Goal: Task Accomplishment & Management: Manage account settings

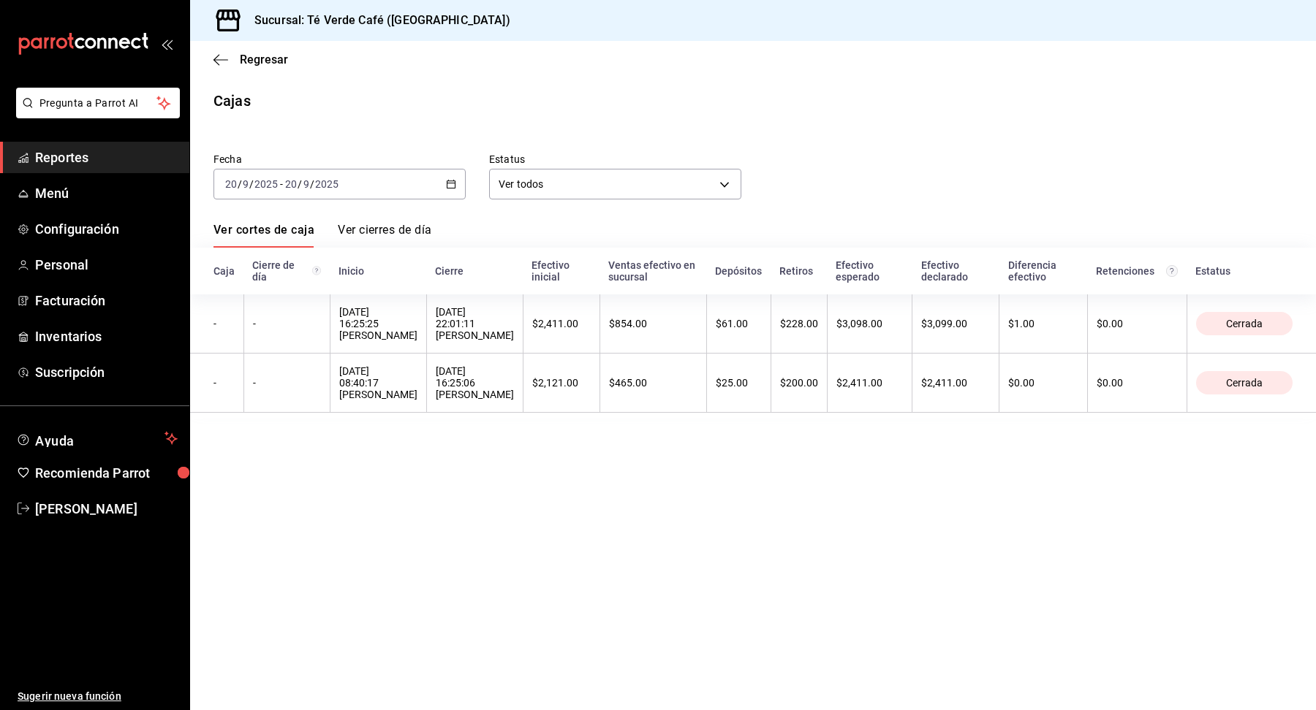
scroll to position [16965, 0]
click at [78, 341] on span "Inventarios" at bounding box center [106, 337] width 143 height 20
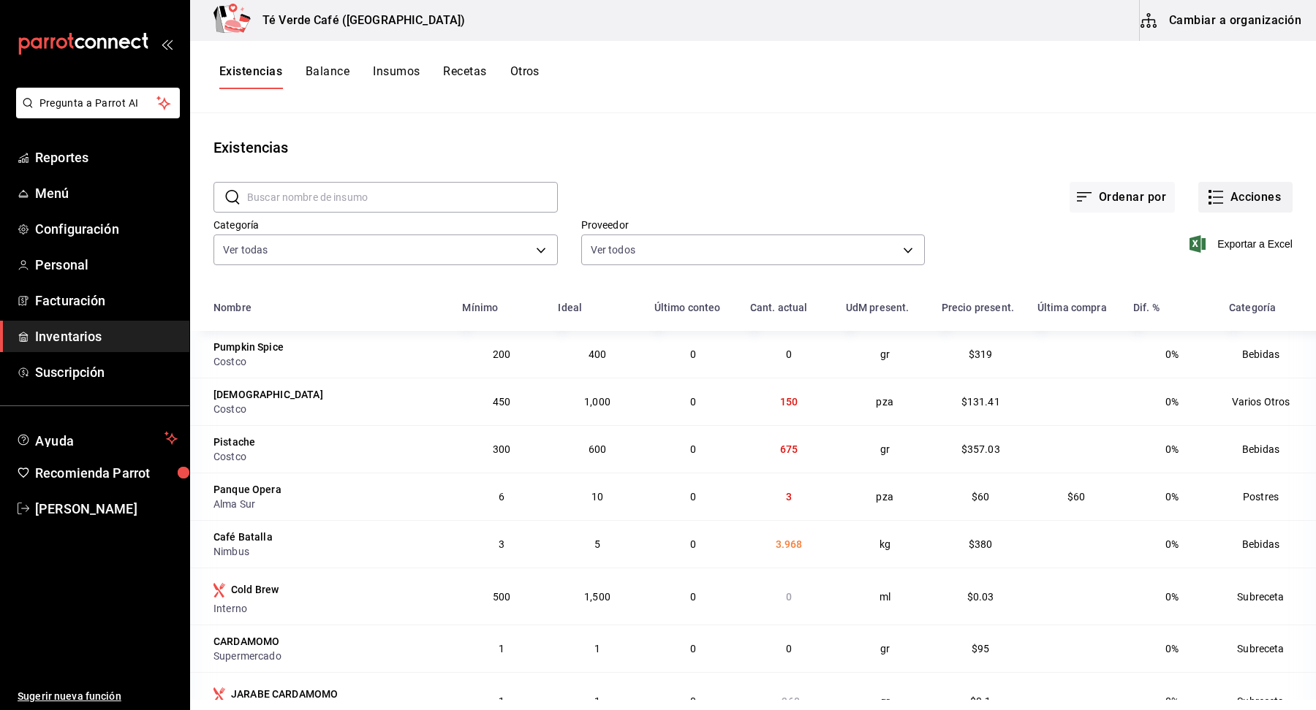
click at [1253, 193] on button "Acciones" at bounding box center [1245, 197] width 94 height 31
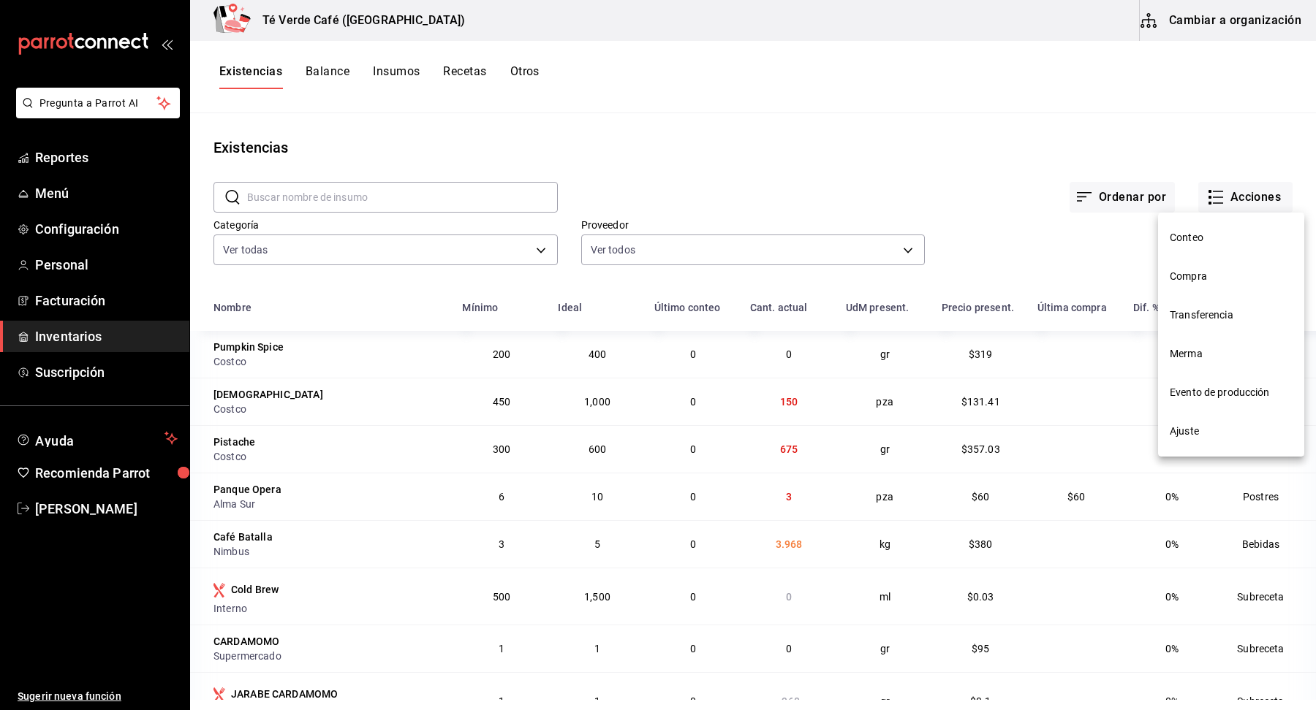
click at [1192, 434] on span "Ajuste" at bounding box center [1230, 431] width 123 height 15
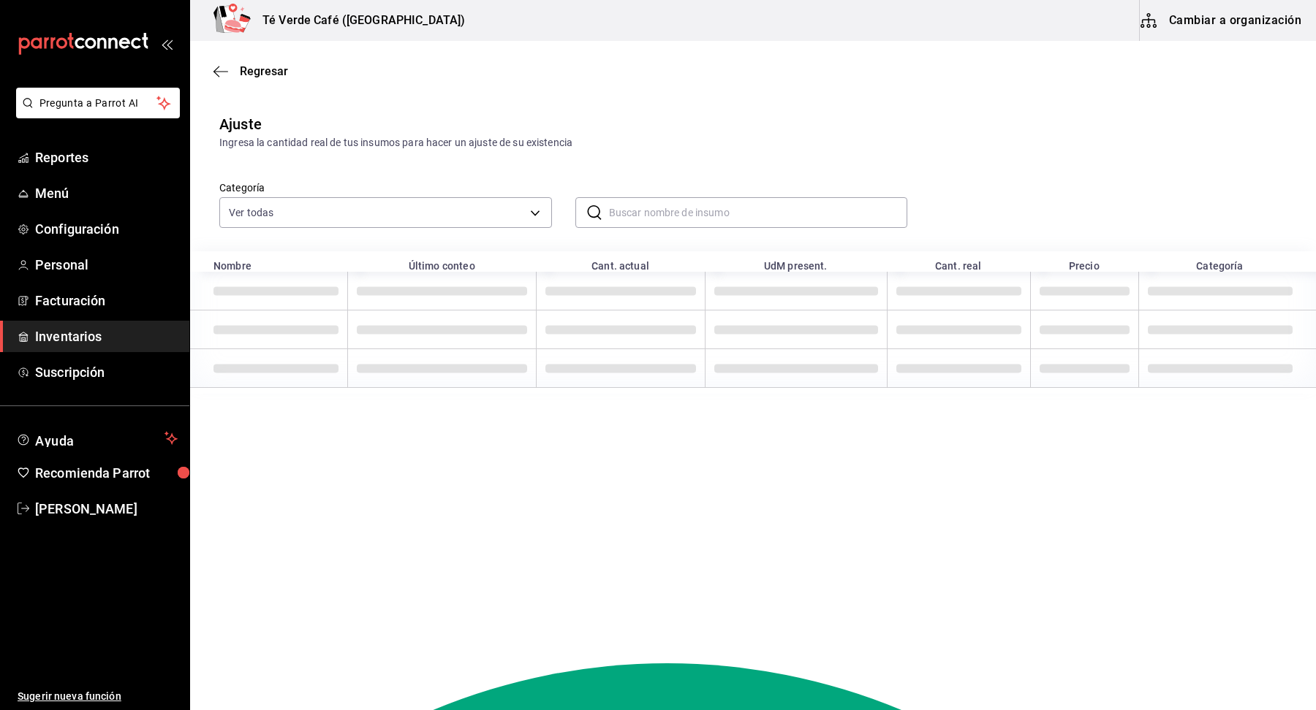
click at [681, 210] on input "text" at bounding box center [758, 212] width 299 height 29
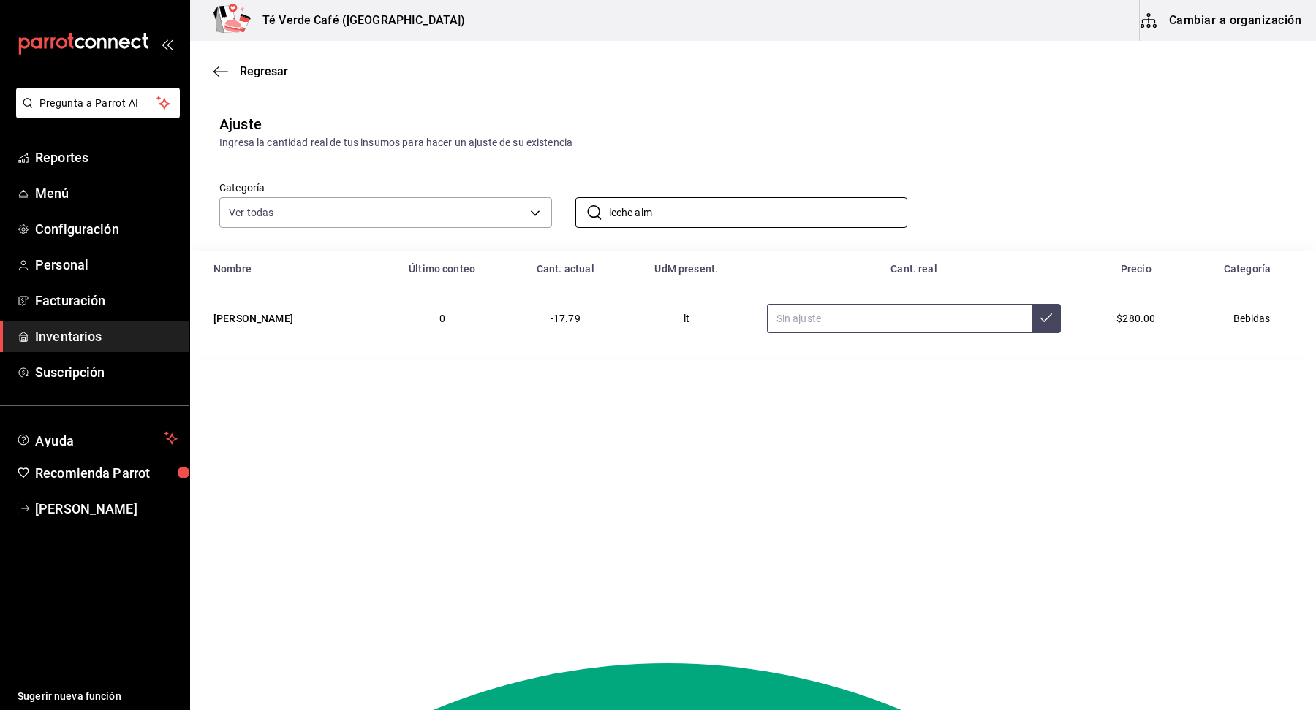
type input "leche alm"
click at [942, 311] on input "text" at bounding box center [899, 318] width 265 height 29
type input "2.00"
click at [1044, 320] on button at bounding box center [1045, 318] width 29 height 29
click at [929, 115] on div "Ajuste Ingresa la cantidad real de tus insumos para hacer un ajuste de su exist…" at bounding box center [753, 131] width 1126 height 37
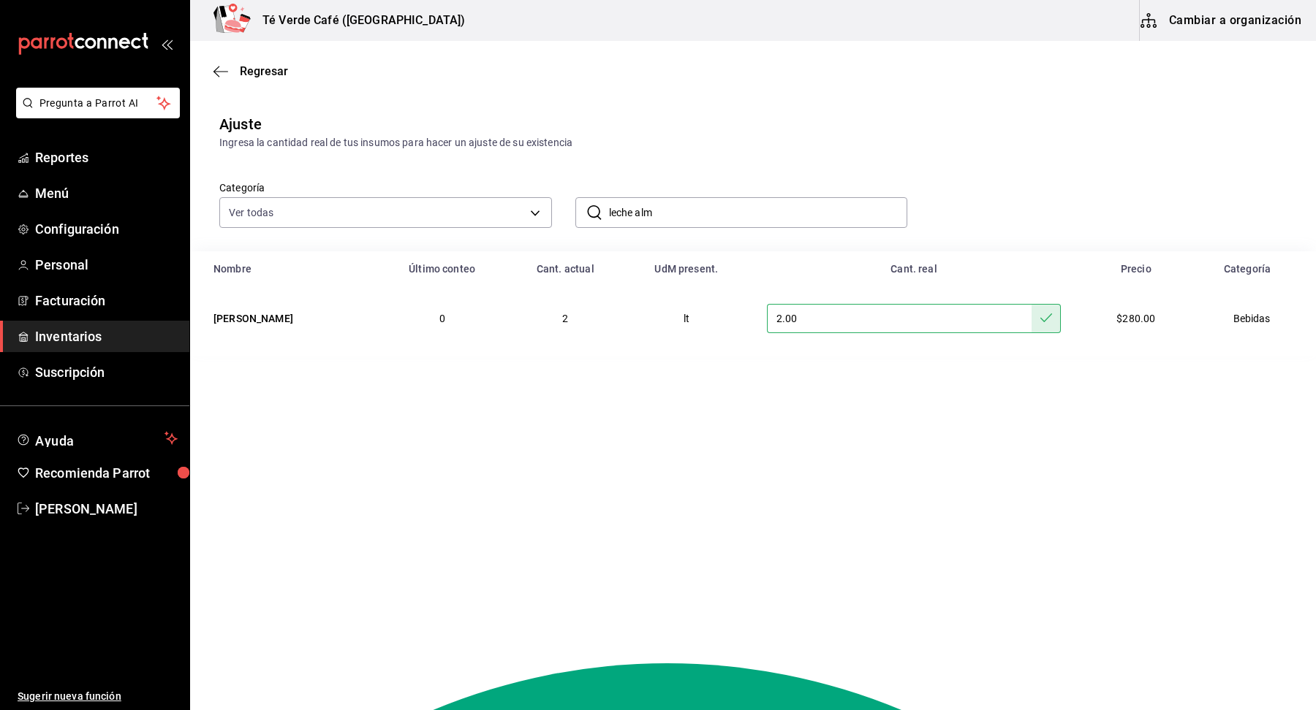
click at [736, 213] on input "leche alm" at bounding box center [758, 212] width 299 height 29
click at [547, 121] on div "Ajuste Ingresa la cantidad real de tus insumos para hacer un ajuste de su exist…" at bounding box center [753, 131] width 1126 height 37
click at [94, 343] on span "Inventarios" at bounding box center [106, 337] width 143 height 20
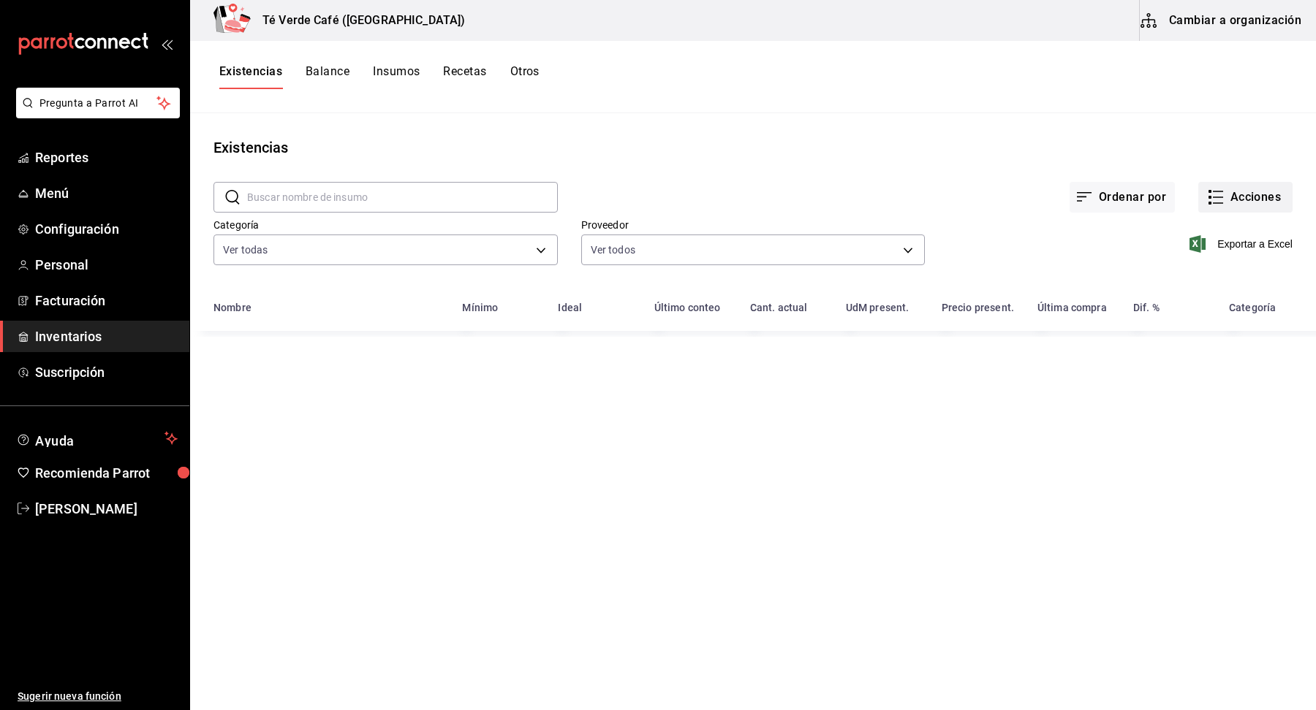
click at [1228, 193] on button "Acciones" at bounding box center [1245, 197] width 94 height 31
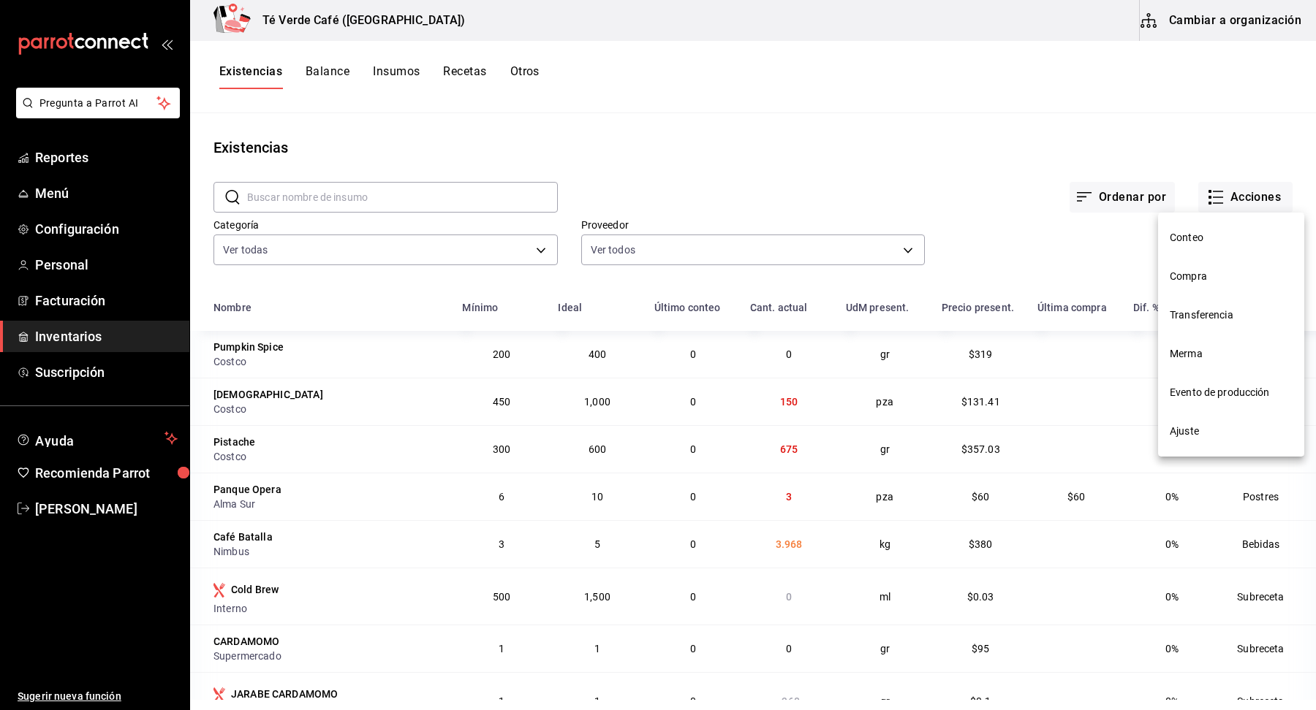
click at [1187, 276] on span "Compra" at bounding box center [1230, 276] width 123 height 15
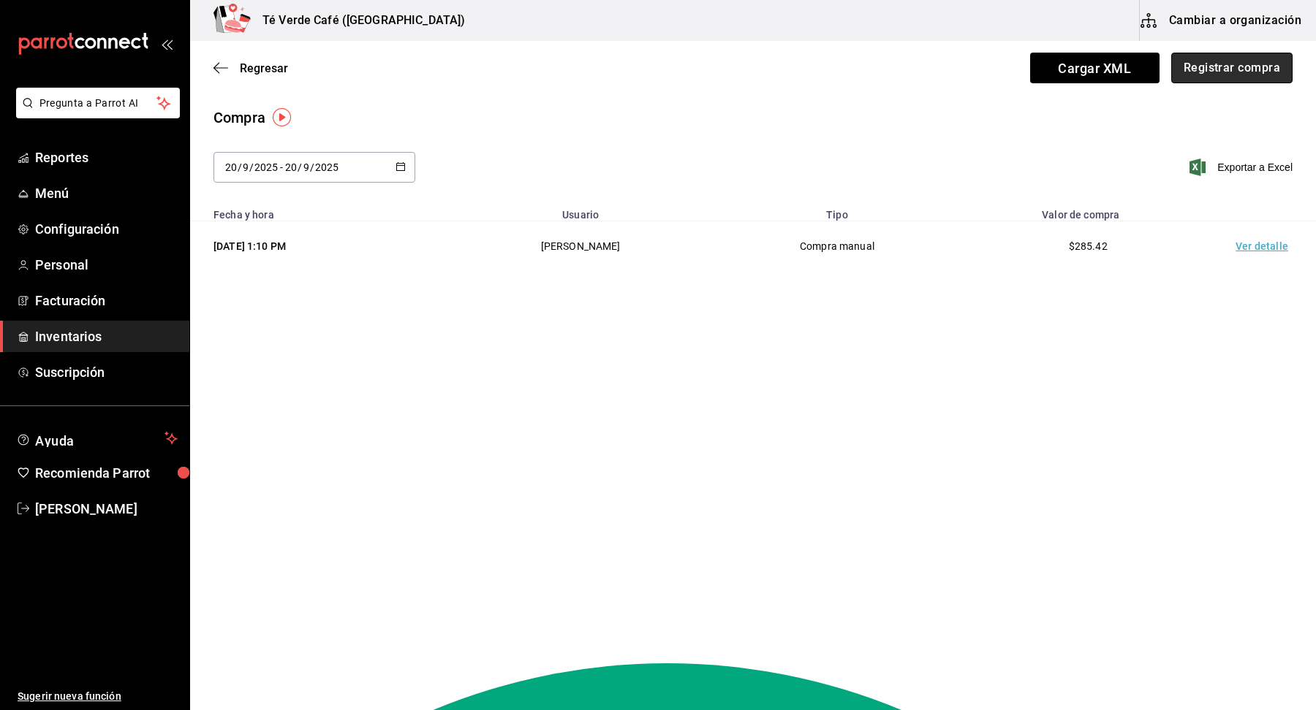
click at [1240, 77] on button "Registrar compra" at bounding box center [1231, 68] width 121 height 31
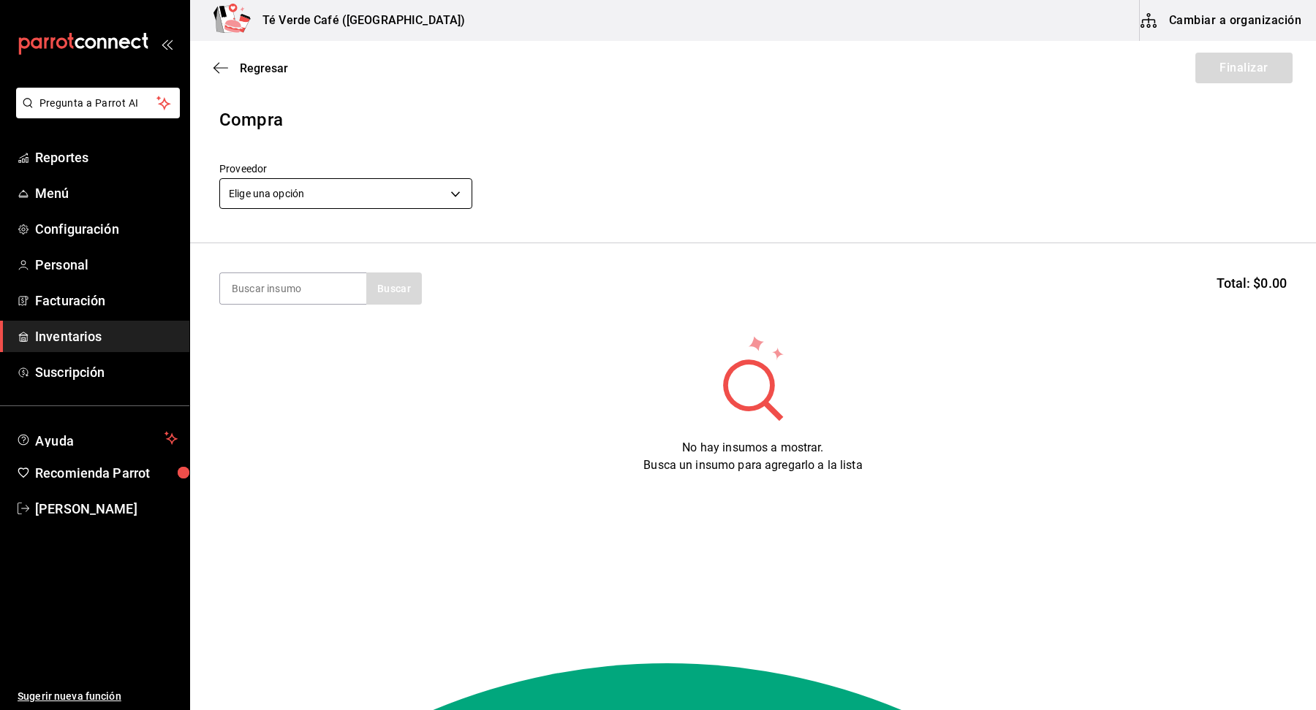
click at [452, 197] on body "Pregunta a Parrot AI Reportes Menú Configuración Personal Facturación Inventari…" at bounding box center [658, 314] width 1316 height 628
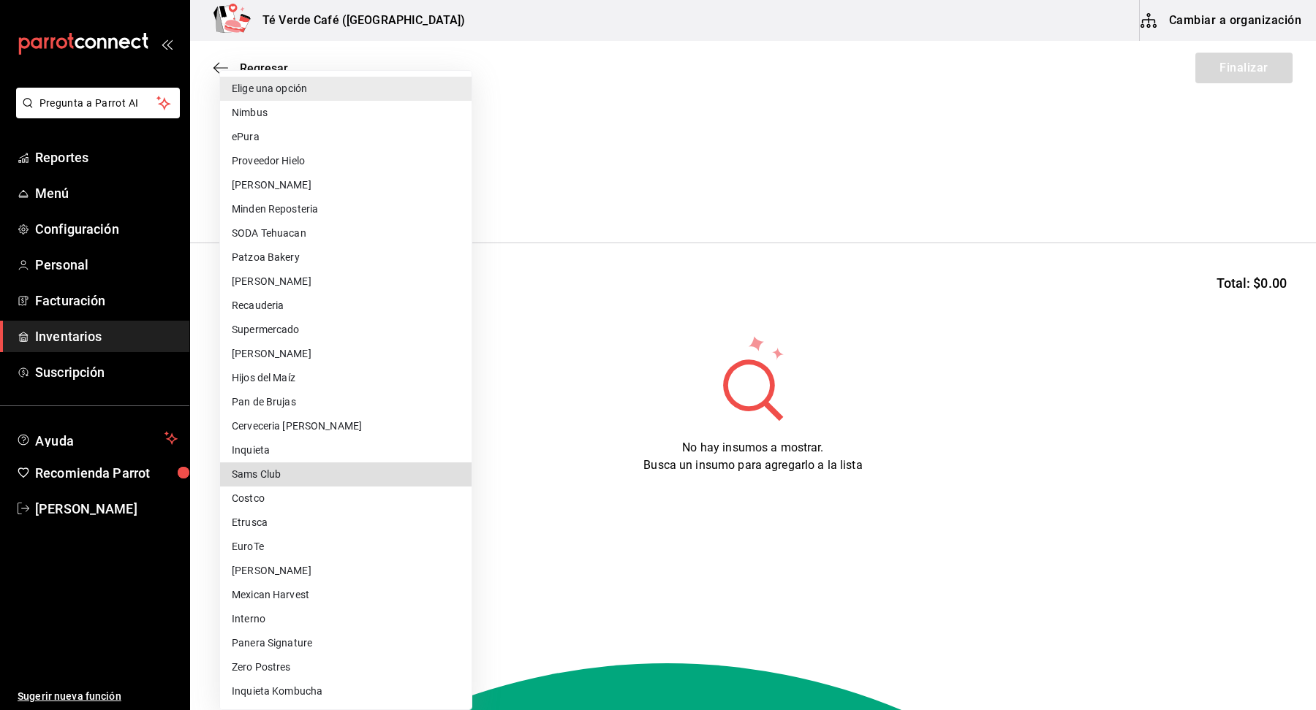
click at [287, 503] on li "Costco" at bounding box center [345, 499] width 251 height 24
type input "1909c8ac-b539-480b-99f5-d1135949b090"
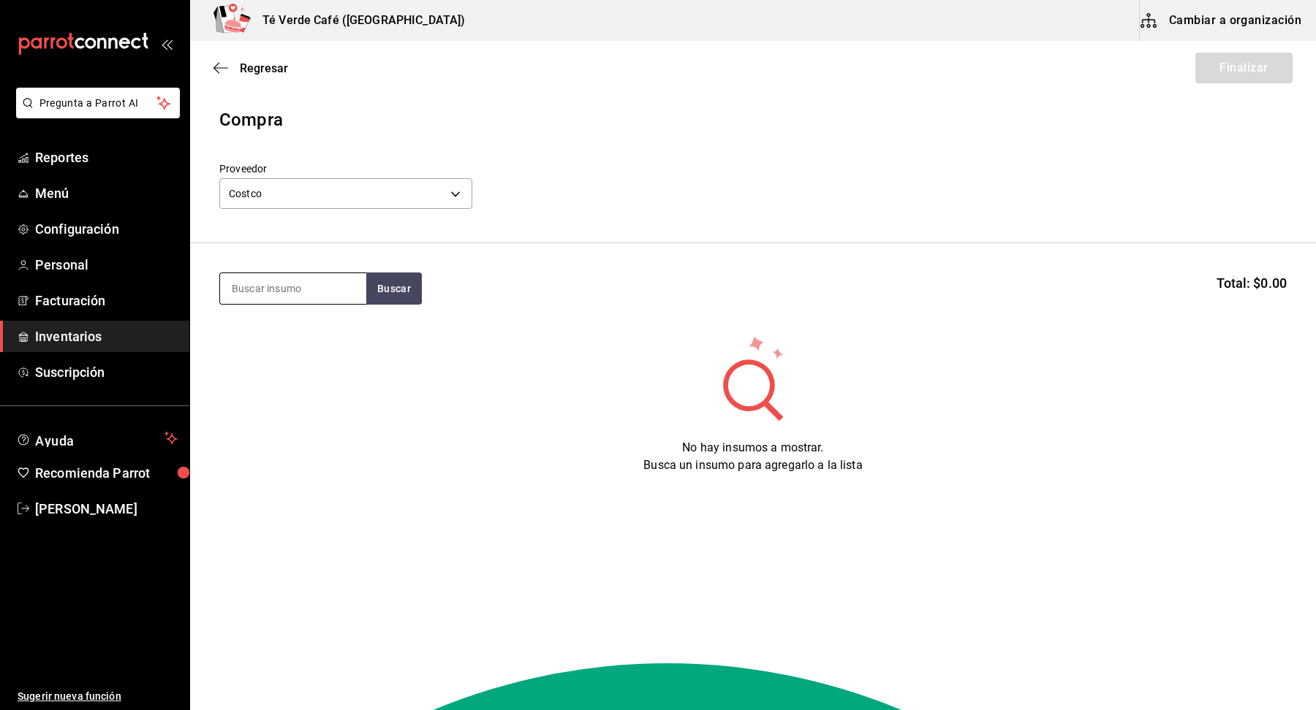
click at [319, 295] on input at bounding box center [293, 288] width 146 height 31
type input "leche al"
click at [310, 351] on div "Caja - Costco" at bounding box center [276, 347] width 89 height 15
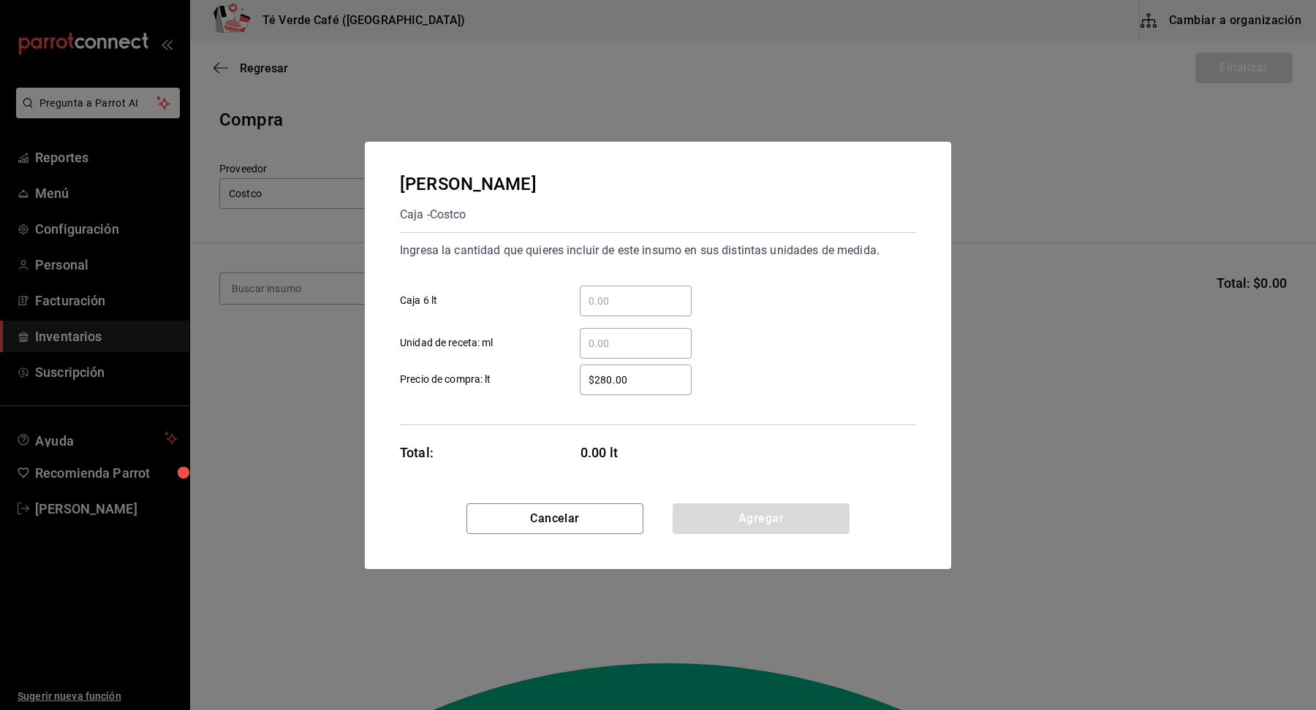
click at [659, 301] on input "​ Caja 6 lt" at bounding box center [636, 301] width 112 height 18
type input "1"
click at [903, 317] on div "​ Unidad de receta: ml" at bounding box center [652, 337] width 528 height 42
click at [663, 383] on input "$280.00" at bounding box center [636, 380] width 112 height 18
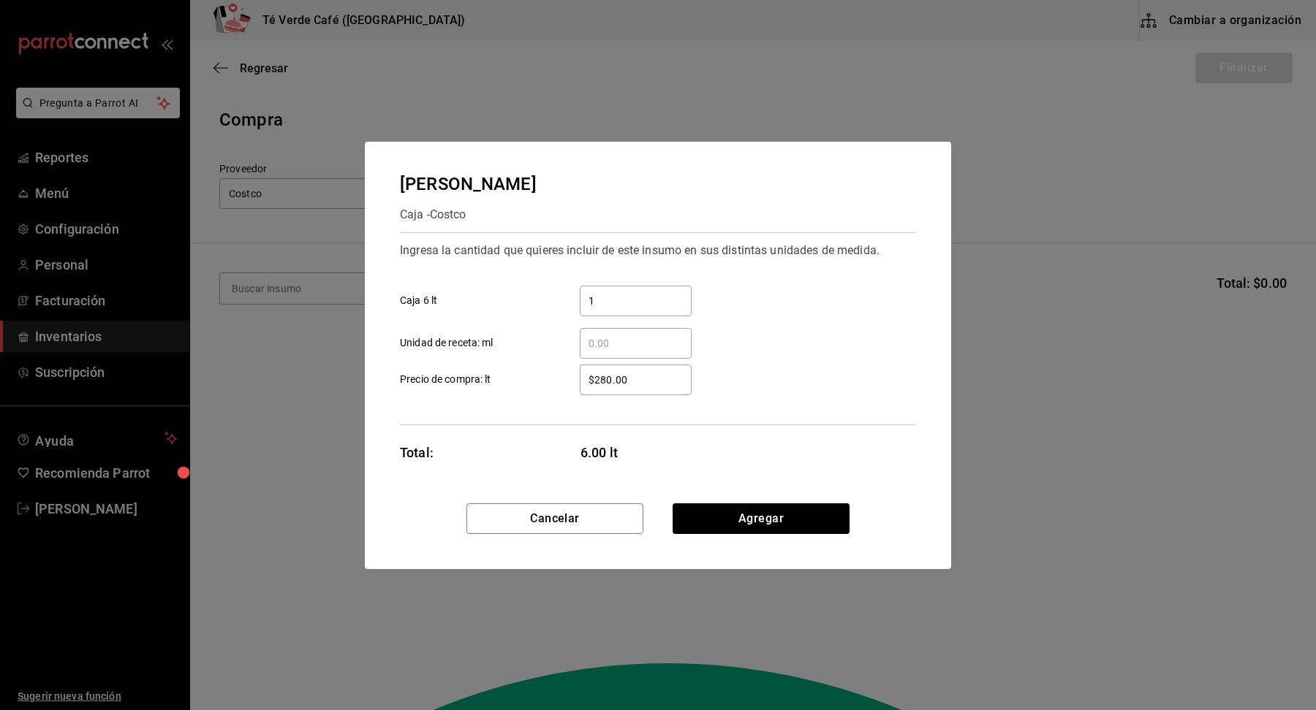
click at [663, 383] on input "$280.00" at bounding box center [636, 380] width 112 height 18
type input "$217.43"
click at [809, 522] on button "Agregar" at bounding box center [760, 519] width 177 height 31
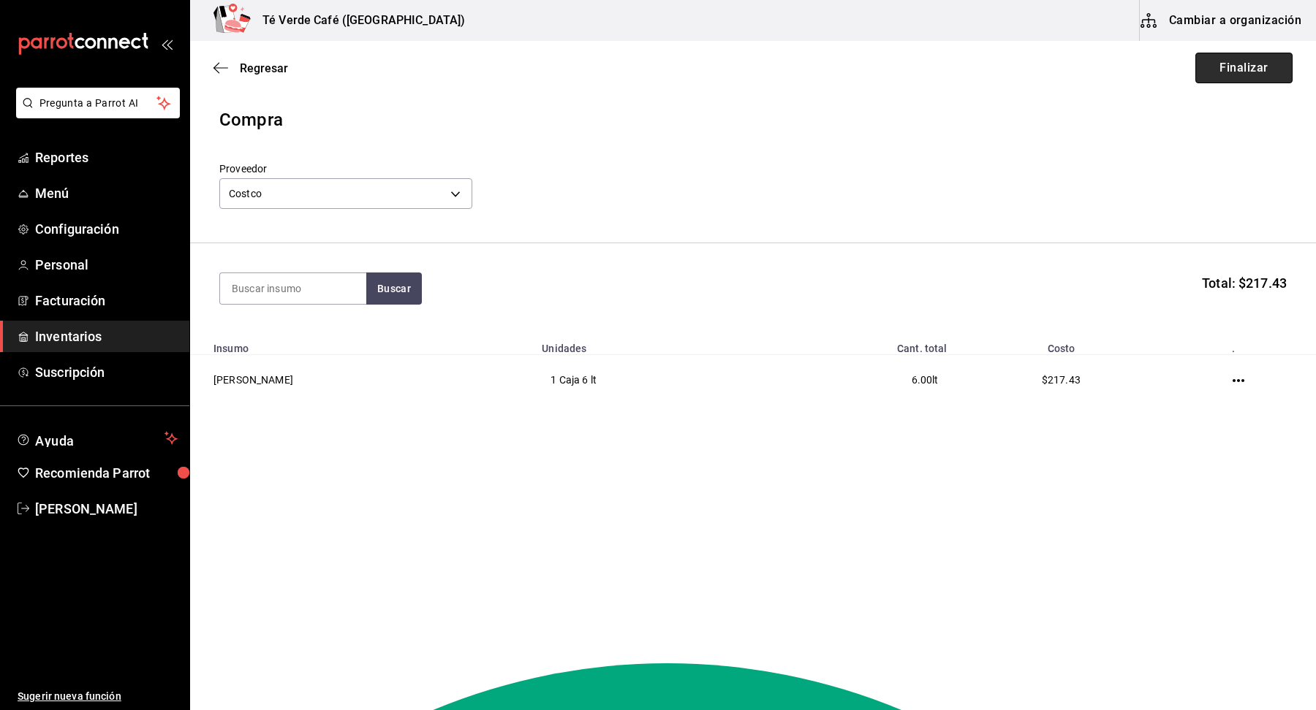
click at [1266, 76] on button "Finalizar" at bounding box center [1243, 68] width 97 height 31
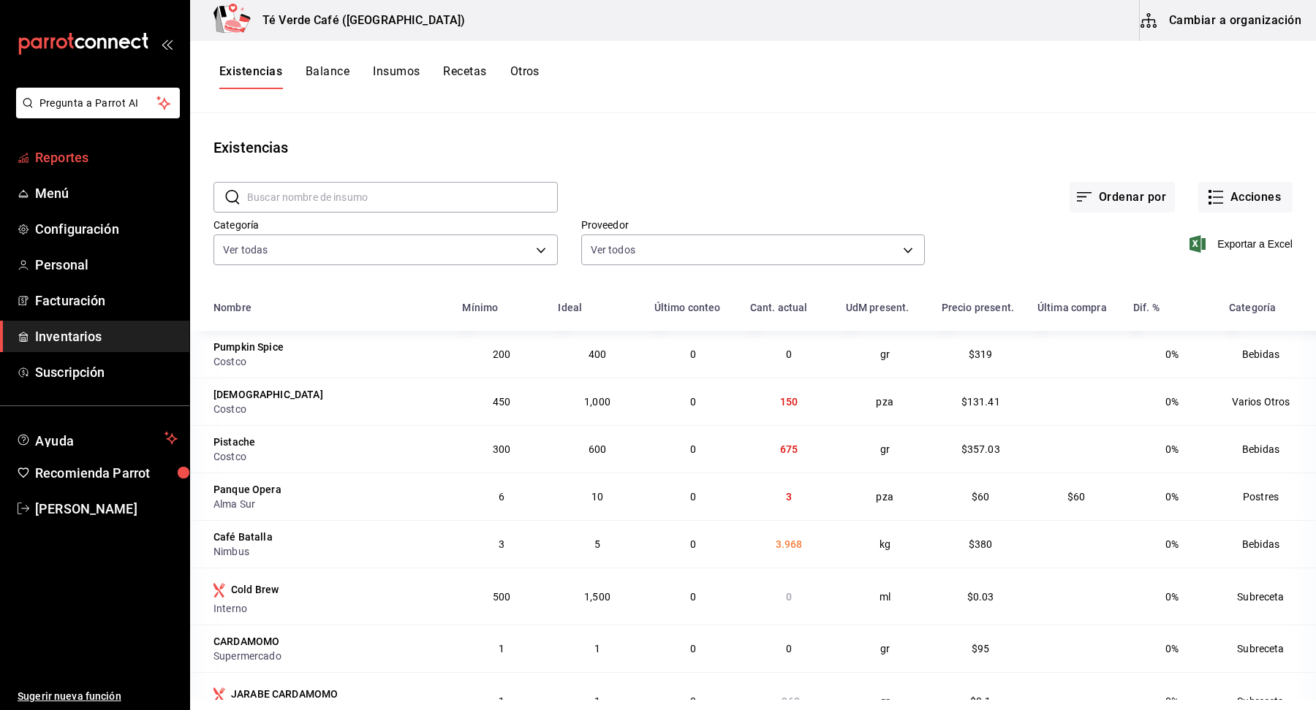
click at [79, 157] on span "Reportes" at bounding box center [106, 158] width 143 height 20
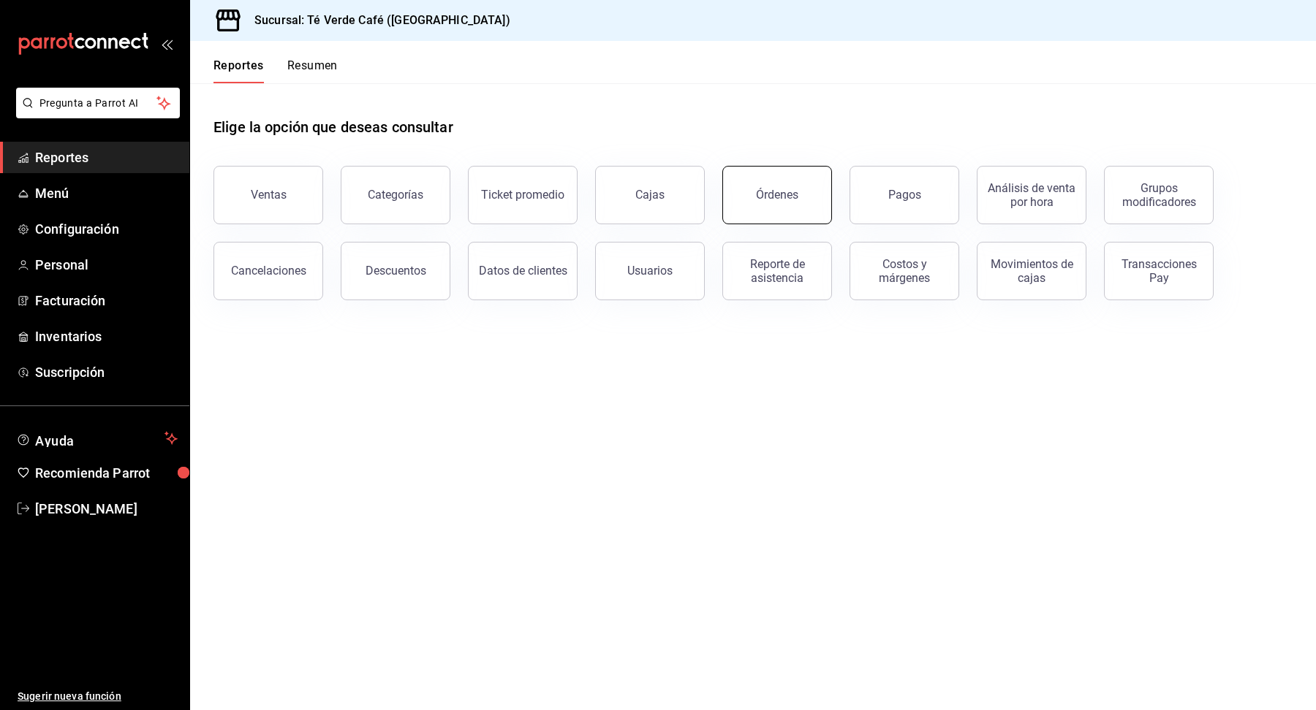
click at [765, 200] on div "Órdenes" at bounding box center [777, 195] width 42 height 14
